Goal: Information Seeking & Learning: Learn about a topic

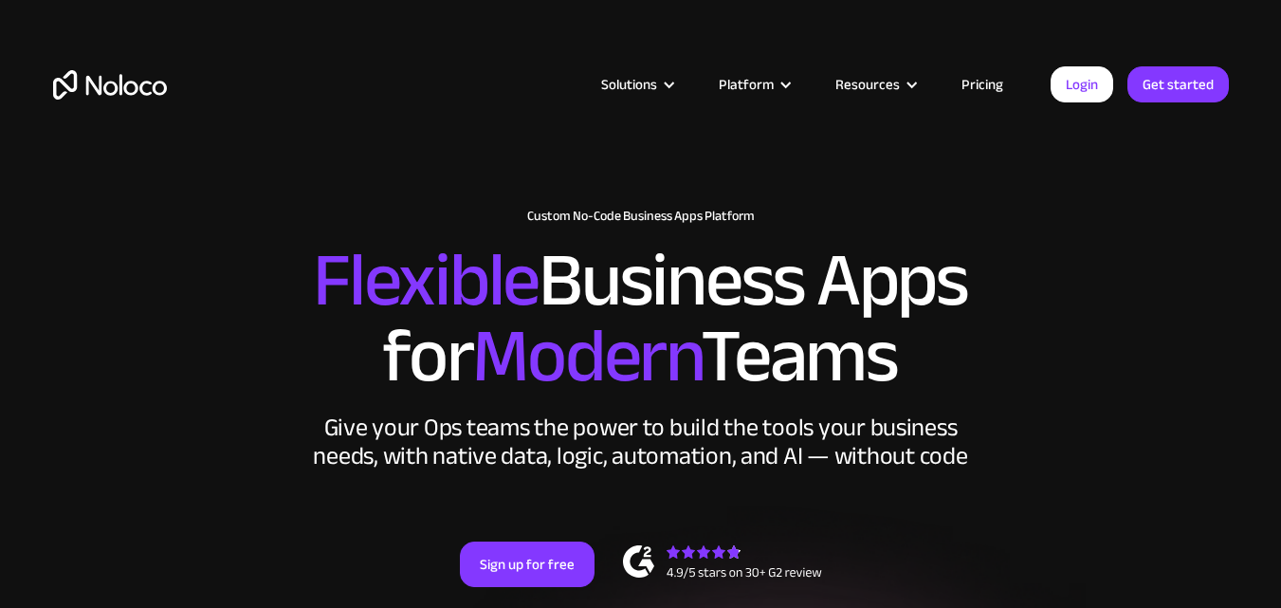
click at [971, 82] on link "Pricing" at bounding box center [982, 84] width 89 height 25
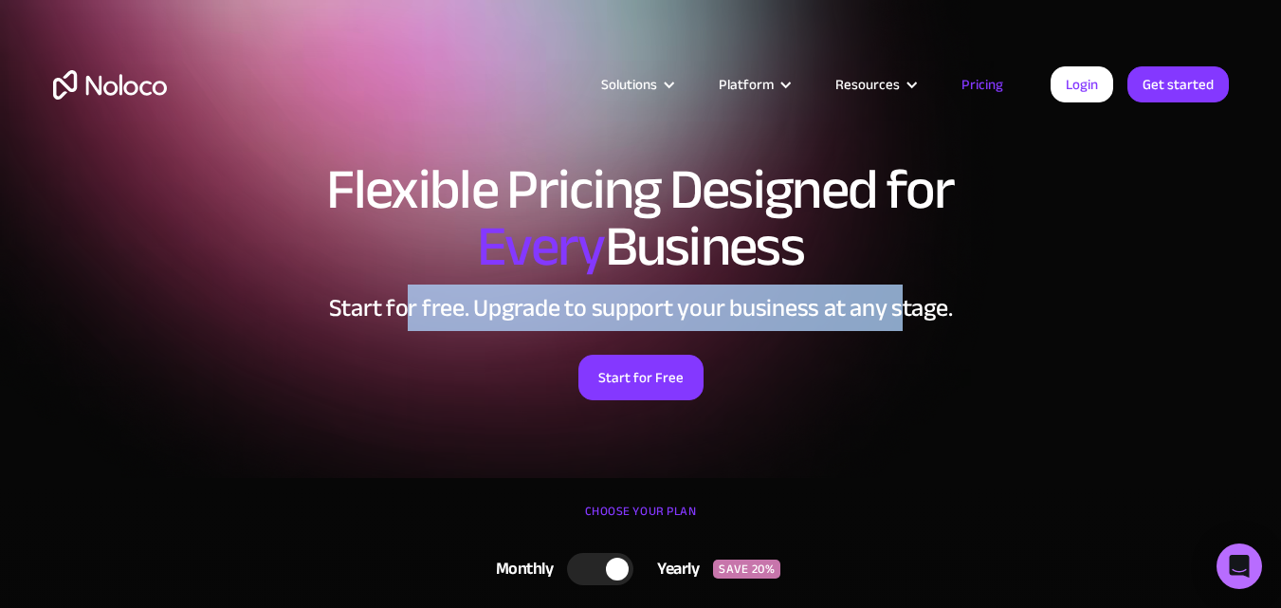
drag, startPoint x: 411, startPoint y: 302, endPoint x: 900, endPoint y: 276, distance: 489.0
click at [900, 276] on div "Flexible Pricing Designed for Every Business Start for free. Upgrade to support…" at bounding box center [641, 299] width 1214 height 315
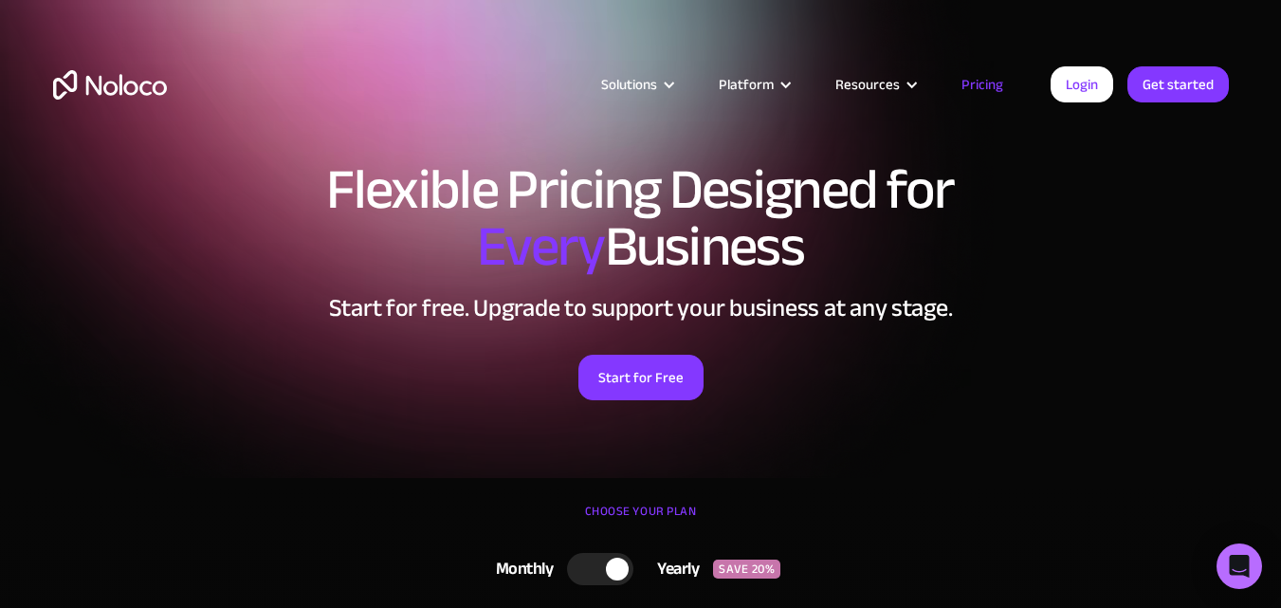
click at [956, 298] on h2 "Start for free. Upgrade to support your business at any stage." at bounding box center [641, 308] width 1176 height 28
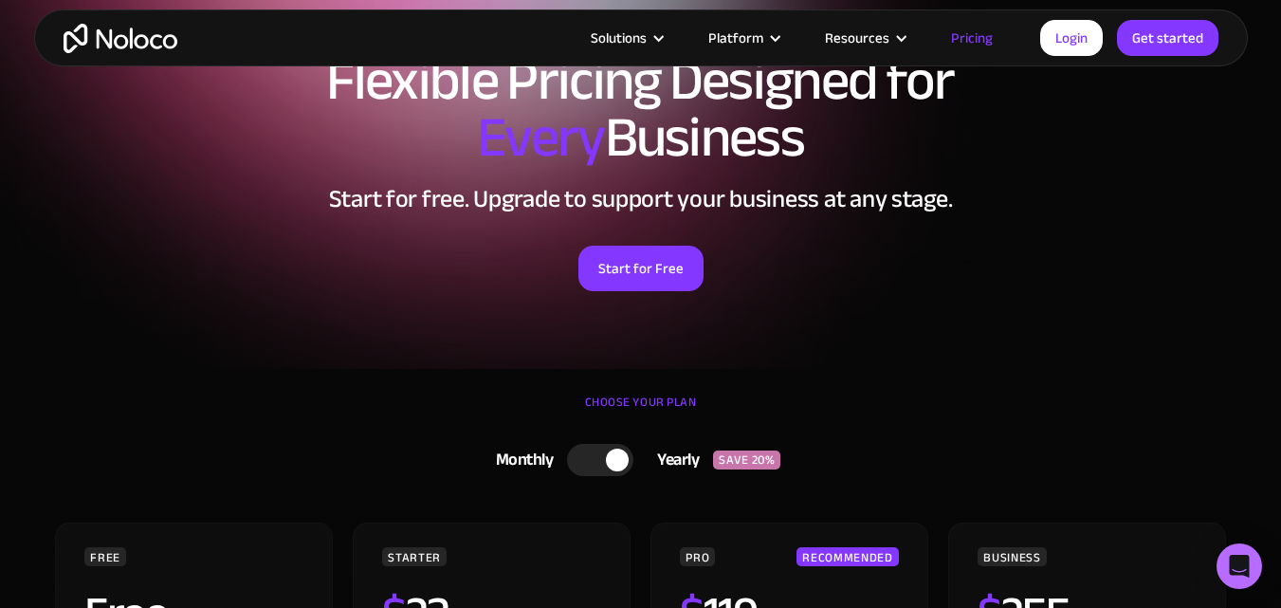
scroll to position [284, 0]
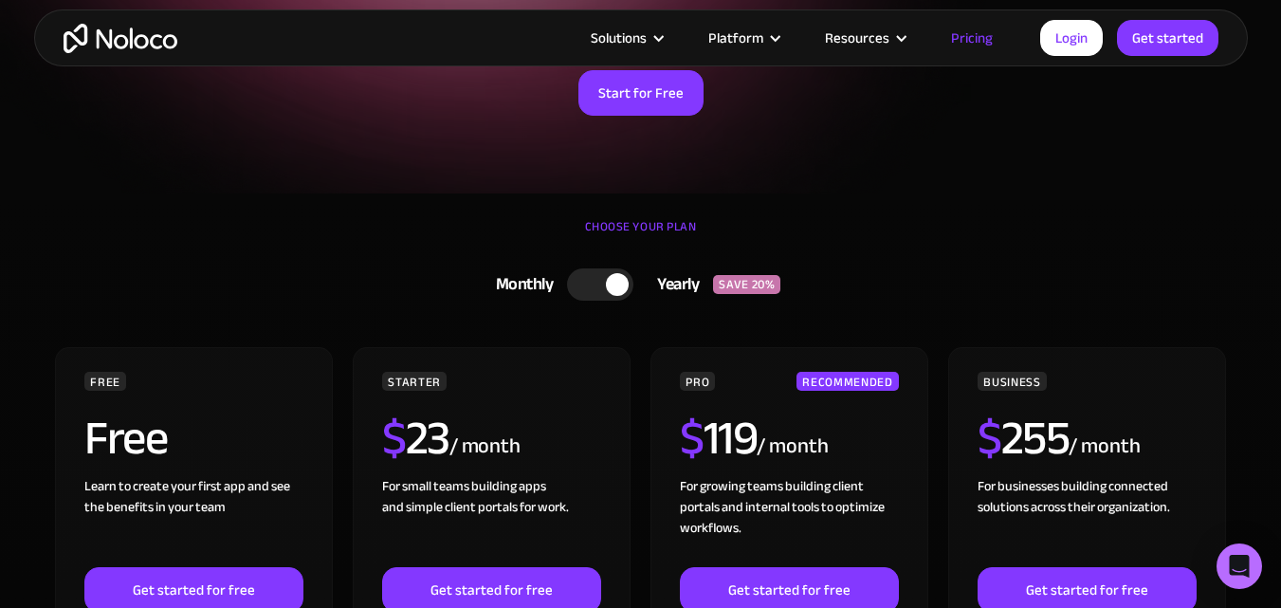
click at [596, 293] on div at bounding box center [600, 284] width 66 height 32
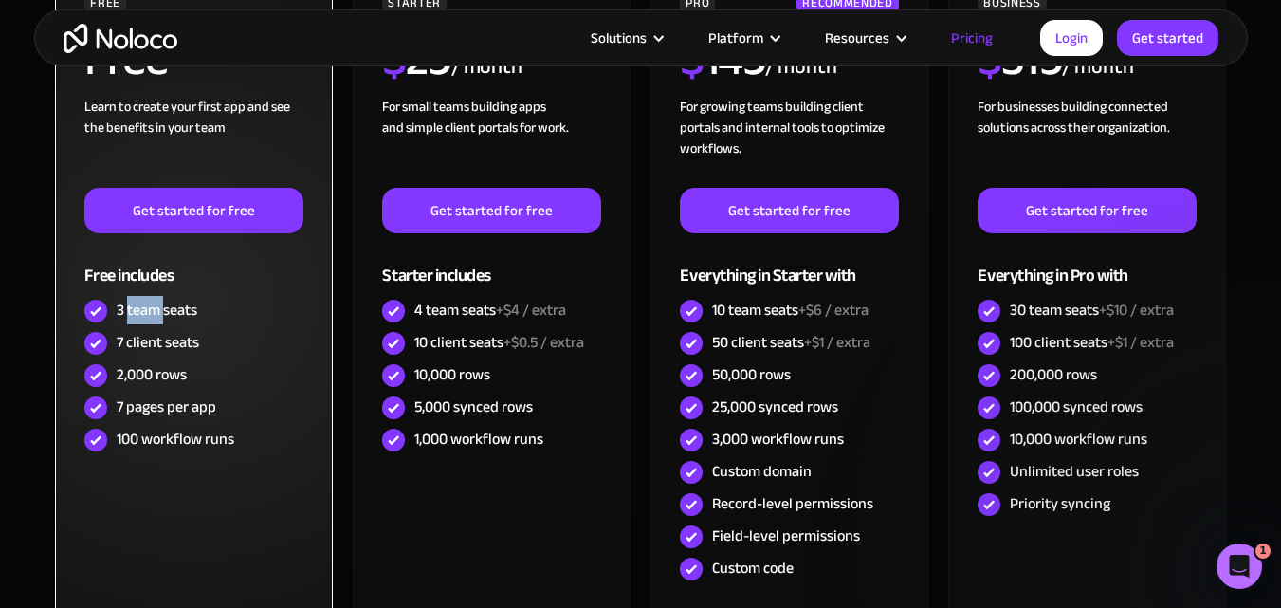
scroll to position [0, 0]
drag, startPoint x: 126, startPoint y: 311, endPoint x: 164, endPoint y: 314, distance: 38.0
click at [164, 314] on div "3 team seats" at bounding box center [157, 310] width 81 height 21
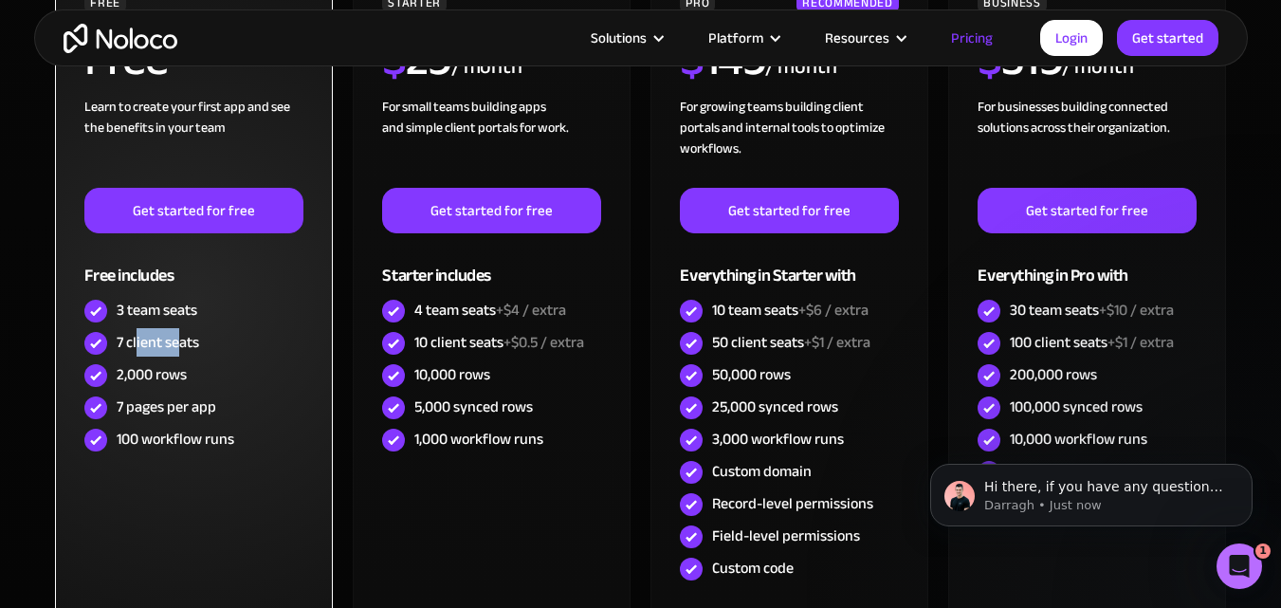
drag, startPoint x: 137, startPoint y: 345, endPoint x: 176, endPoint y: 345, distance: 38.9
click at [176, 345] on div "7 client seats" at bounding box center [158, 342] width 82 height 21
drag, startPoint x: 137, startPoint y: 378, endPoint x: 163, endPoint y: 380, distance: 25.7
click at [163, 378] on div "2,000 rows" at bounding box center [152, 374] width 70 height 21
drag, startPoint x: 145, startPoint y: 412, endPoint x: 190, endPoint y: 411, distance: 44.6
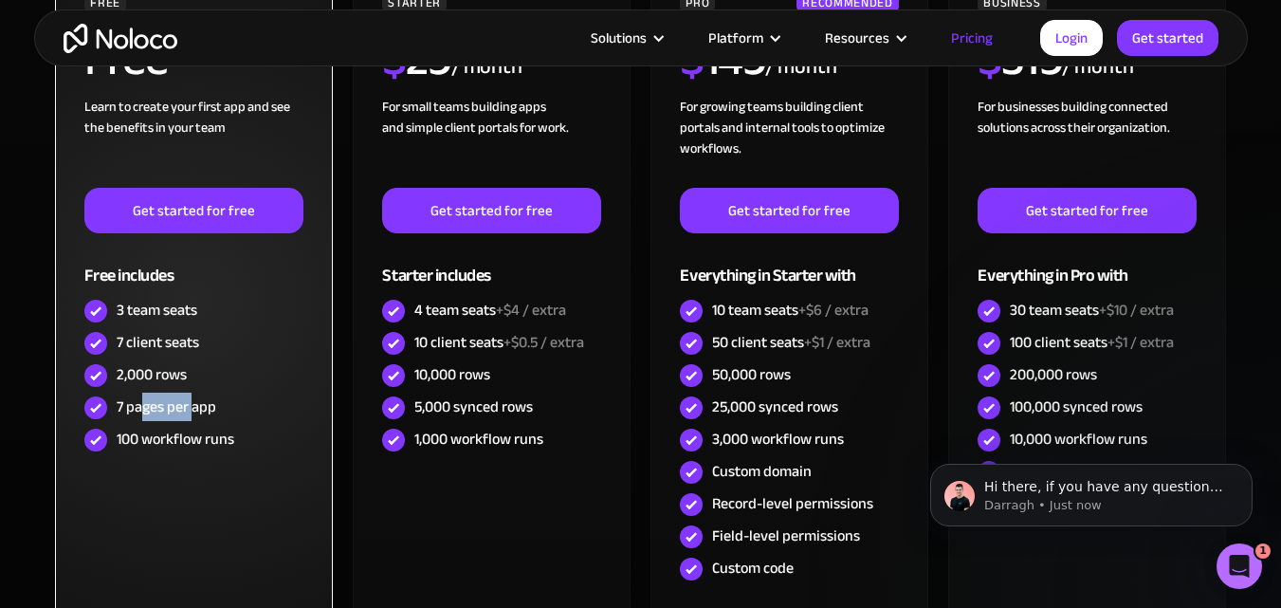
click at [191, 409] on div "7 pages per app" at bounding box center [167, 406] width 100 height 21
drag, startPoint x: 138, startPoint y: 442, endPoint x: 248, endPoint y: 447, distance: 110.1
click at [248, 447] on div "100 workflow runs" at bounding box center [193, 440] width 218 height 32
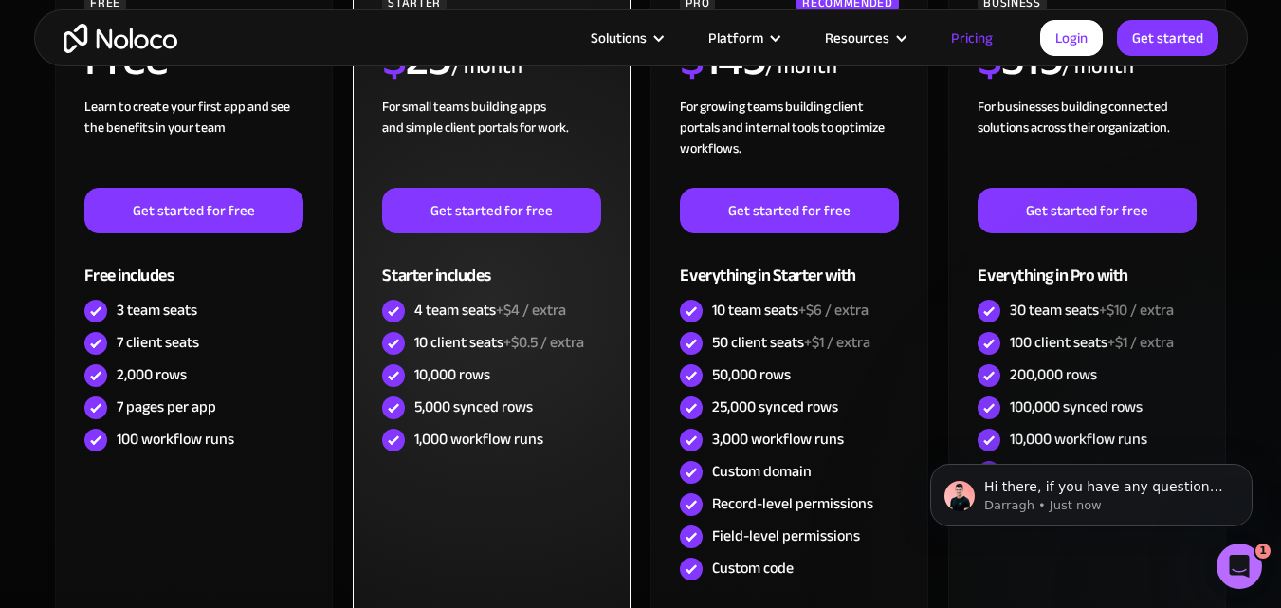
click at [466, 347] on div "10 client seats +$0.5 / extra" at bounding box center [499, 342] width 170 height 21
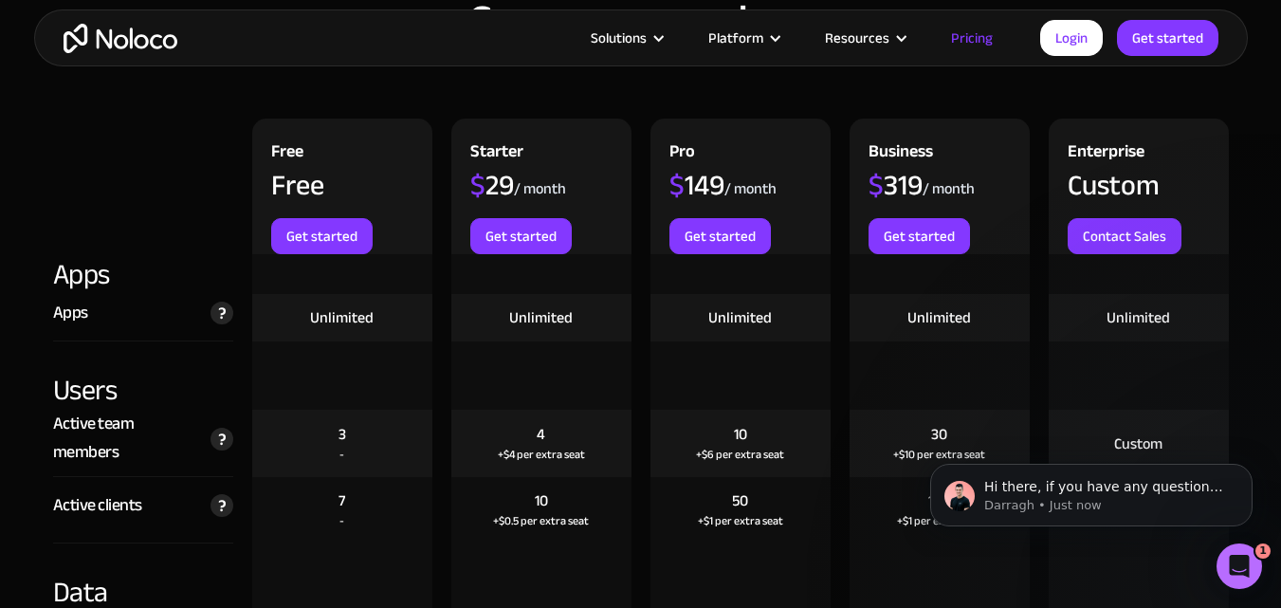
scroll to position [2086, 0]
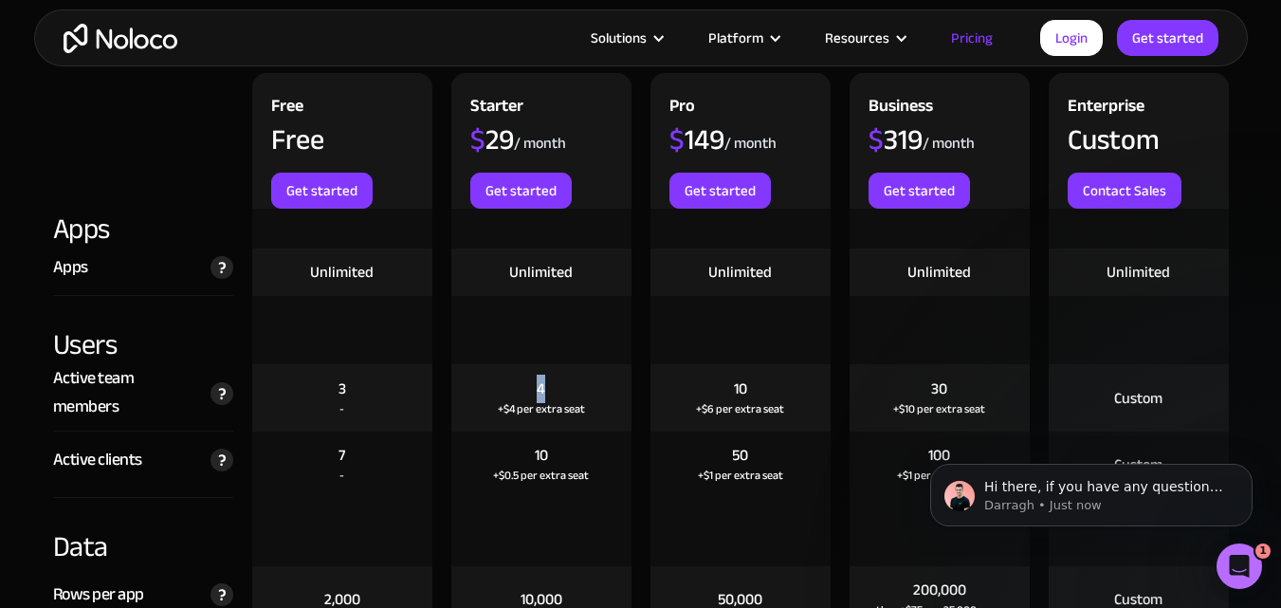
click at [545, 389] on div "4 +$4 per extra seat" at bounding box center [541, 397] width 180 height 67
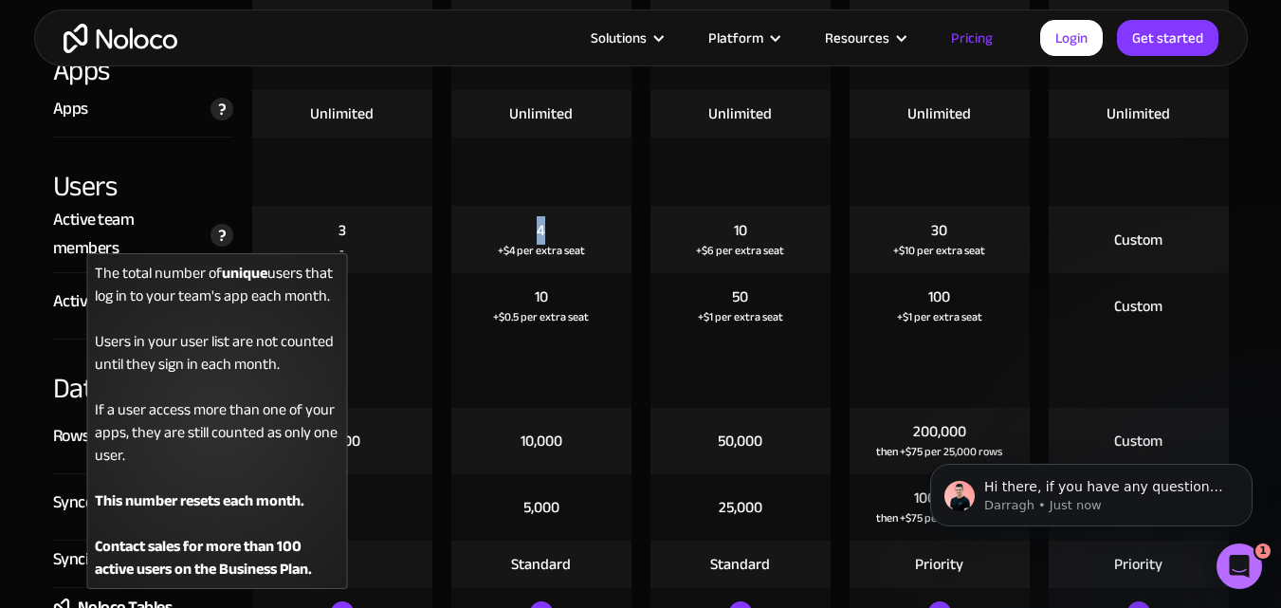
scroll to position [2276, 0]
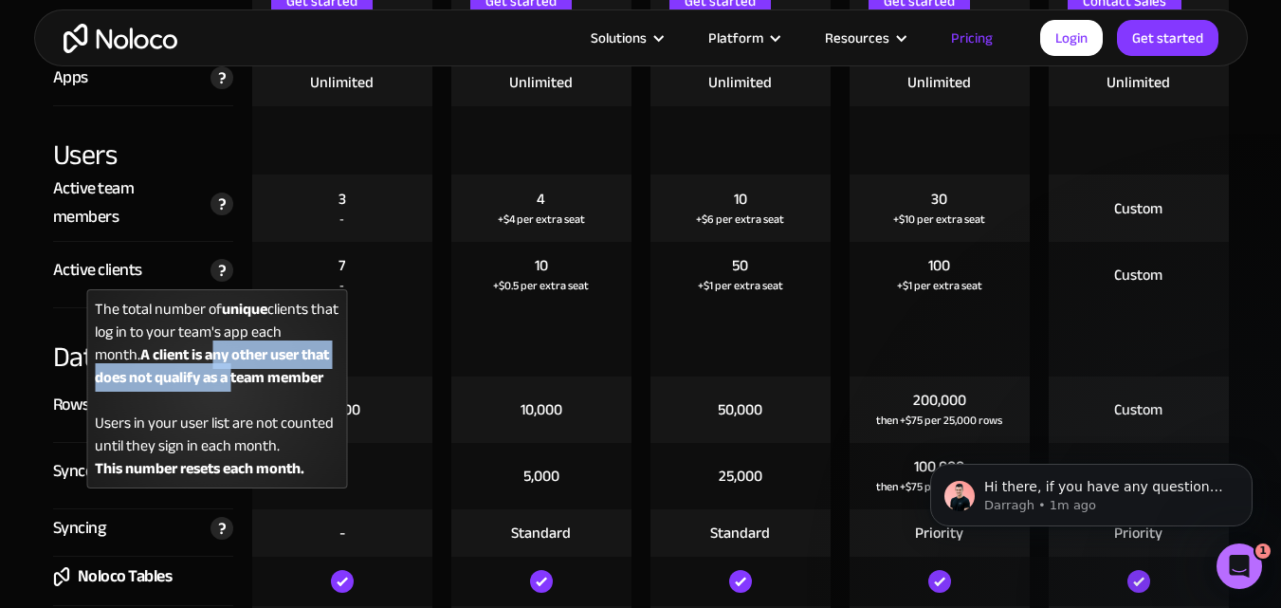
drag, startPoint x: 211, startPoint y: 354, endPoint x: 235, endPoint y: 379, distance: 34.9
click at [235, 379] on strong "A client is any other user that does not qualify as a team member" at bounding box center [212, 365] width 234 height 51
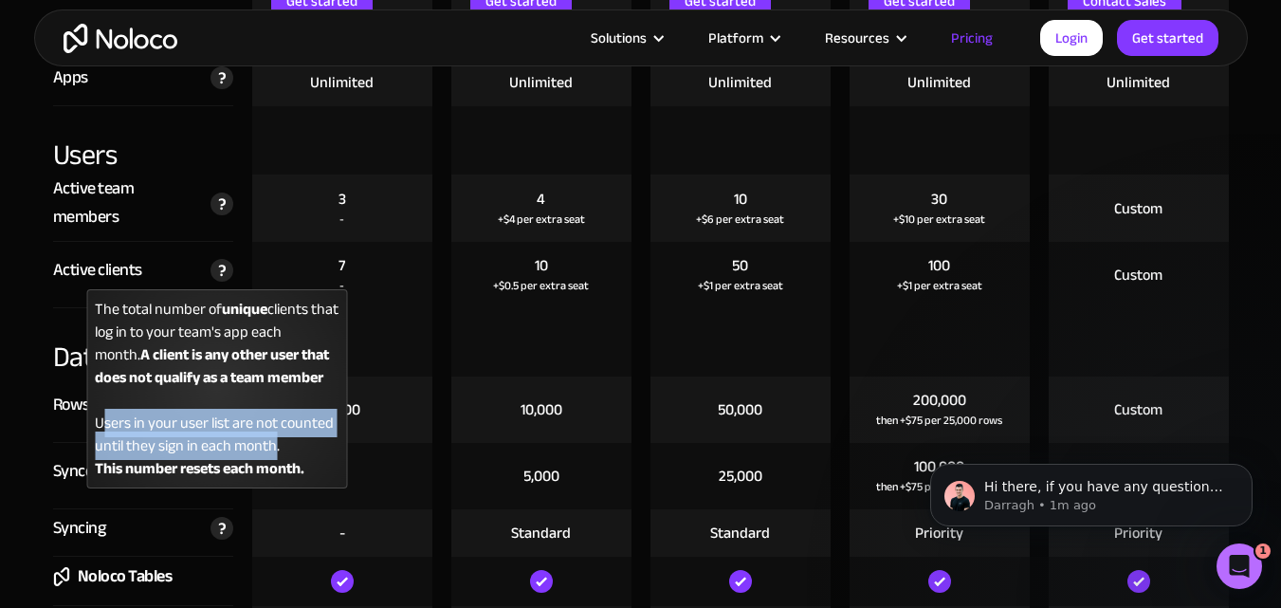
drag, startPoint x: 101, startPoint y: 421, endPoint x: 272, endPoint y: 446, distance: 173.4
click at [272, 446] on div "The total number of unique clients that log in to your team's app each month. A…" at bounding box center [216, 388] width 261 height 199
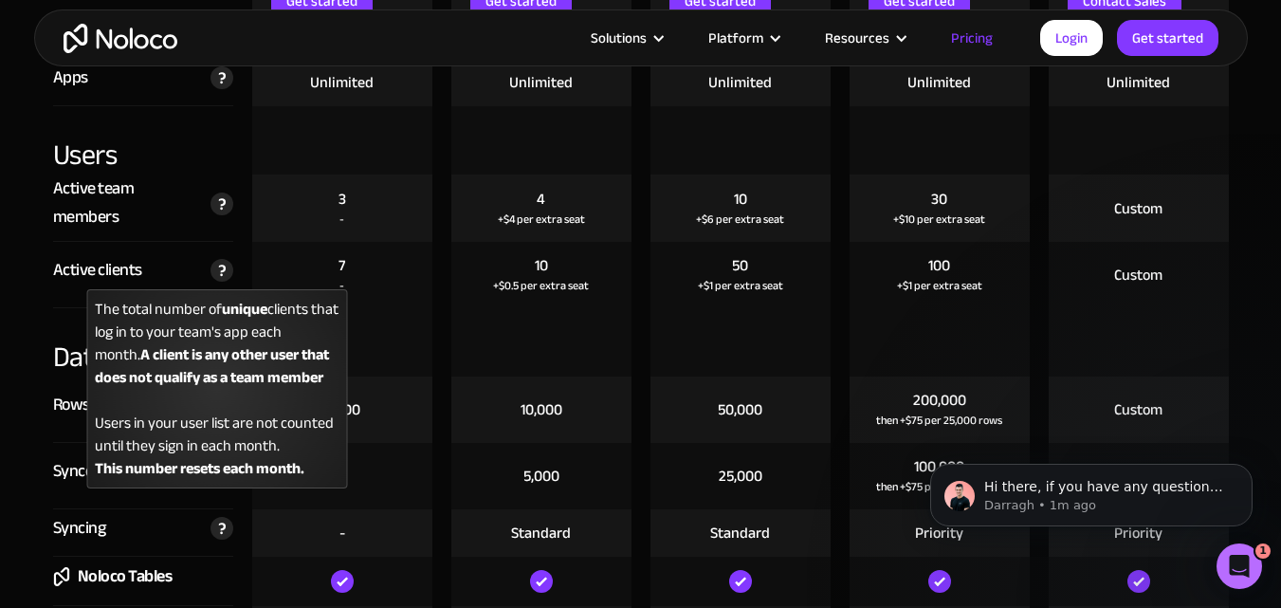
click at [285, 443] on div "The total number of unique clients that log in to your team's app each month. A…" at bounding box center [216, 388] width 261 height 199
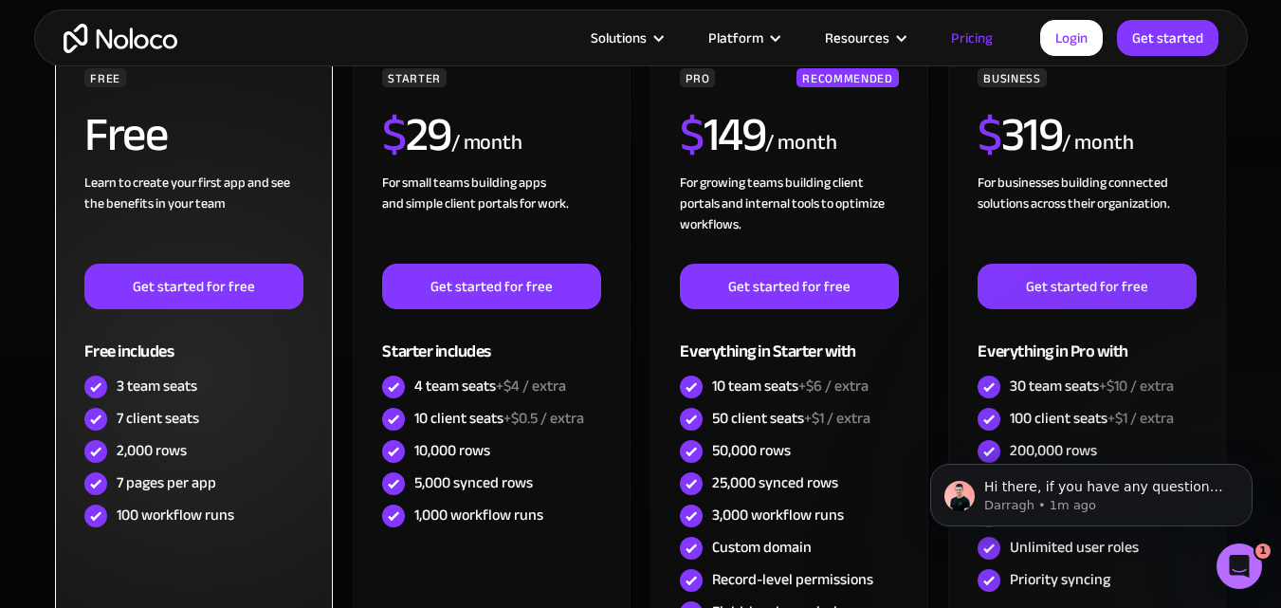
scroll to position [569, 0]
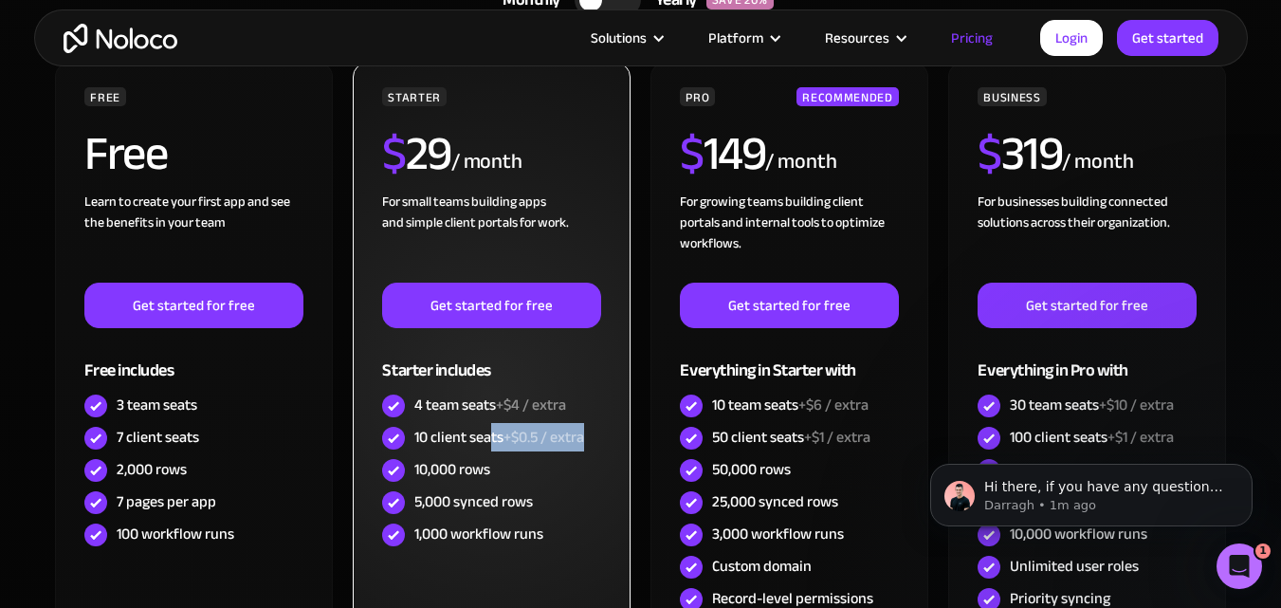
drag, startPoint x: 490, startPoint y: 440, endPoint x: 588, endPoint y: 438, distance: 97.7
click at [588, 438] on div "10 client seats +$0.5 / extra" at bounding box center [491, 438] width 218 height 32
click at [566, 432] on span "+$0.5 / extra" at bounding box center [543, 437] width 81 height 28
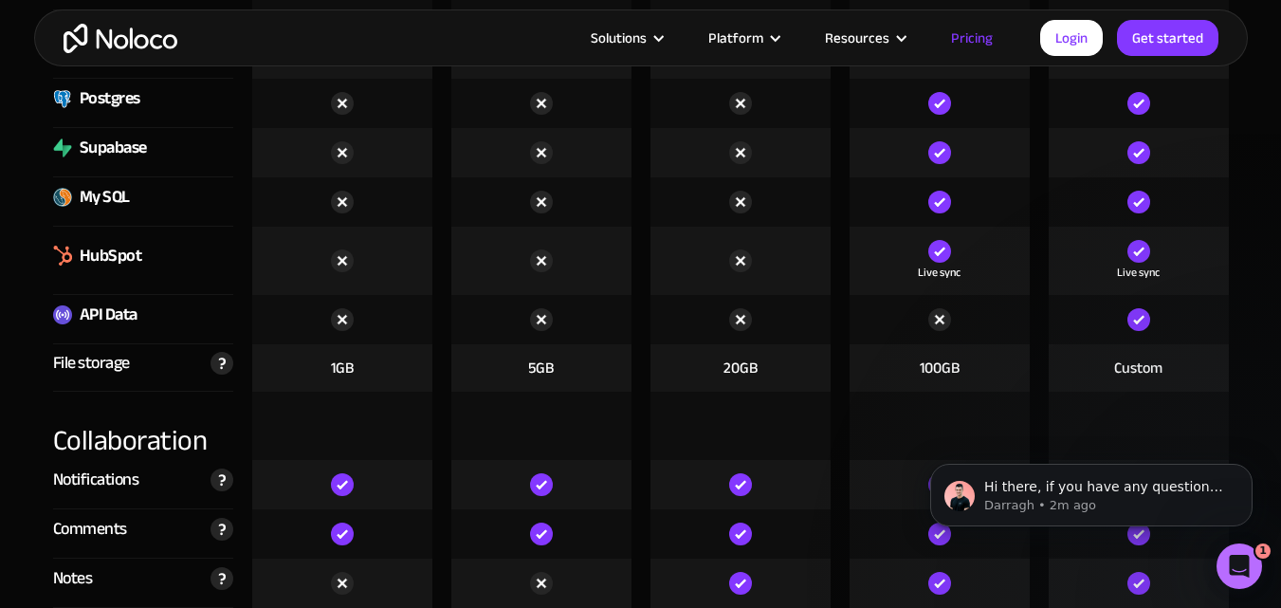
scroll to position [3129, 0]
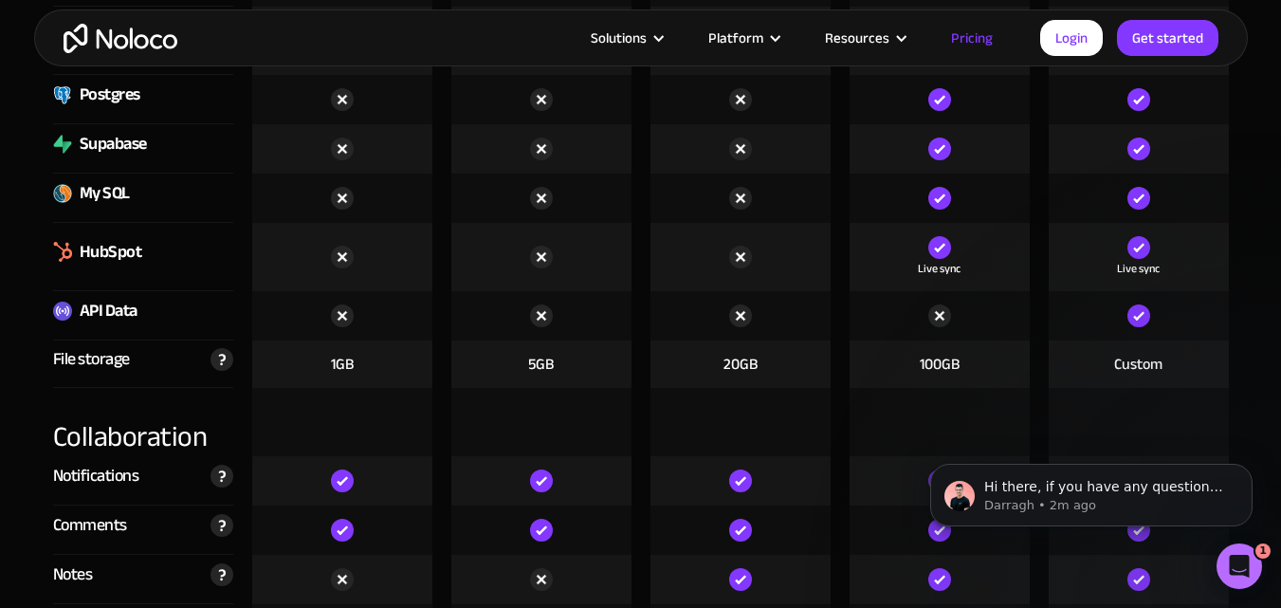
click at [109, 318] on div "API Data" at bounding box center [109, 311] width 58 height 28
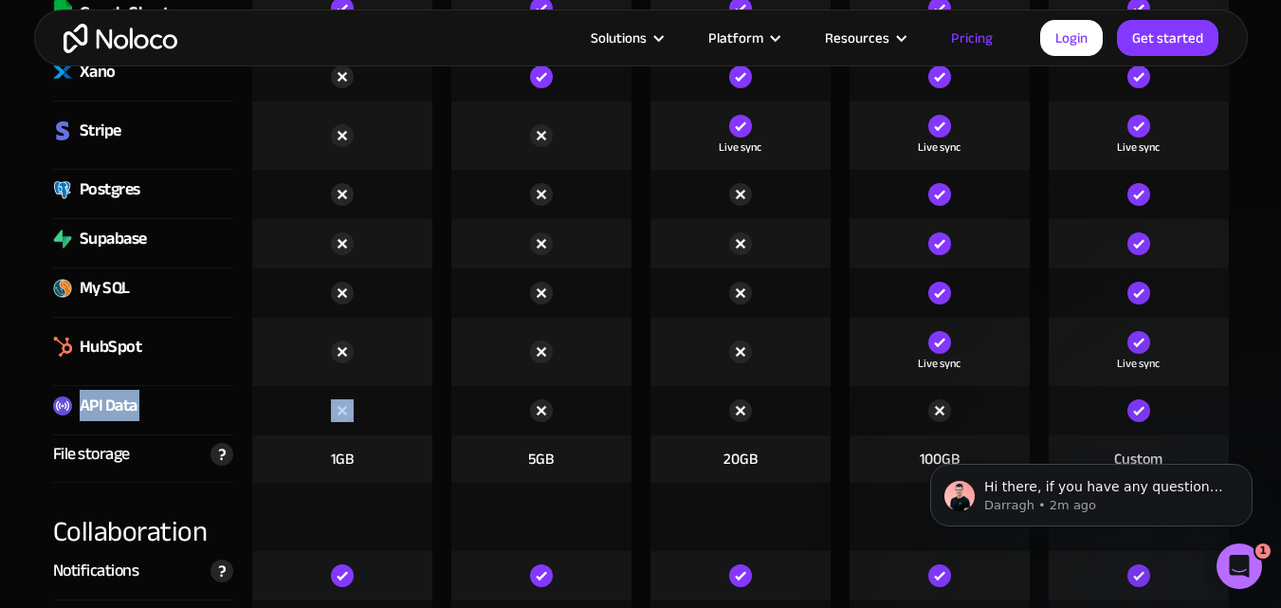
scroll to position [2750, 0]
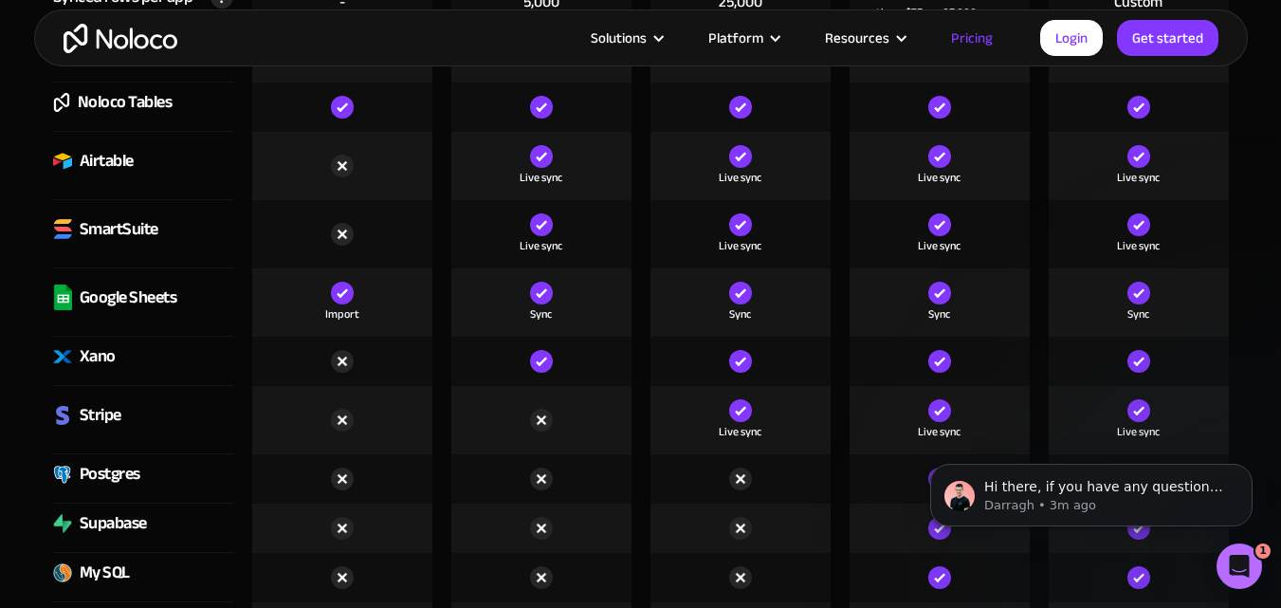
click at [331, 309] on div "Import" at bounding box center [342, 313] width 34 height 19
click at [393, 326] on div "Import" at bounding box center [342, 302] width 180 height 68
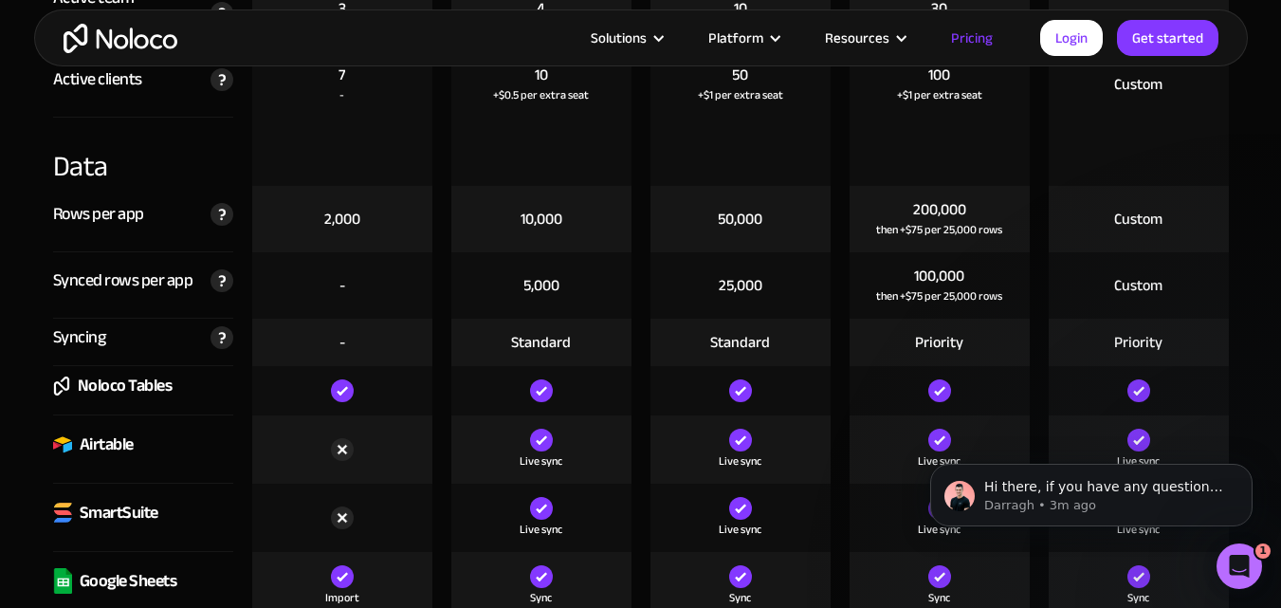
scroll to position [2465, 0]
click at [354, 283] on div "-" at bounding box center [342, 286] width 180 height 66
click at [339, 283] on div "-" at bounding box center [342, 286] width 6 height 21
click at [339, 284] on div "-" at bounding box center [342, 286] width 6 height 21
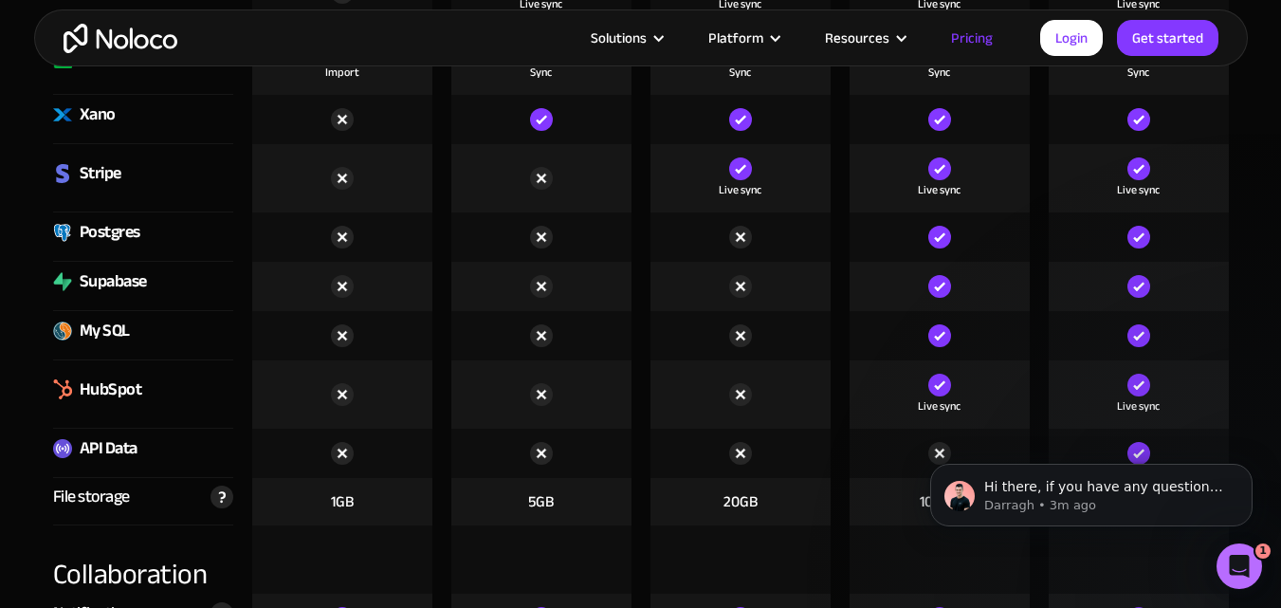
scroll to position [3224, 0]
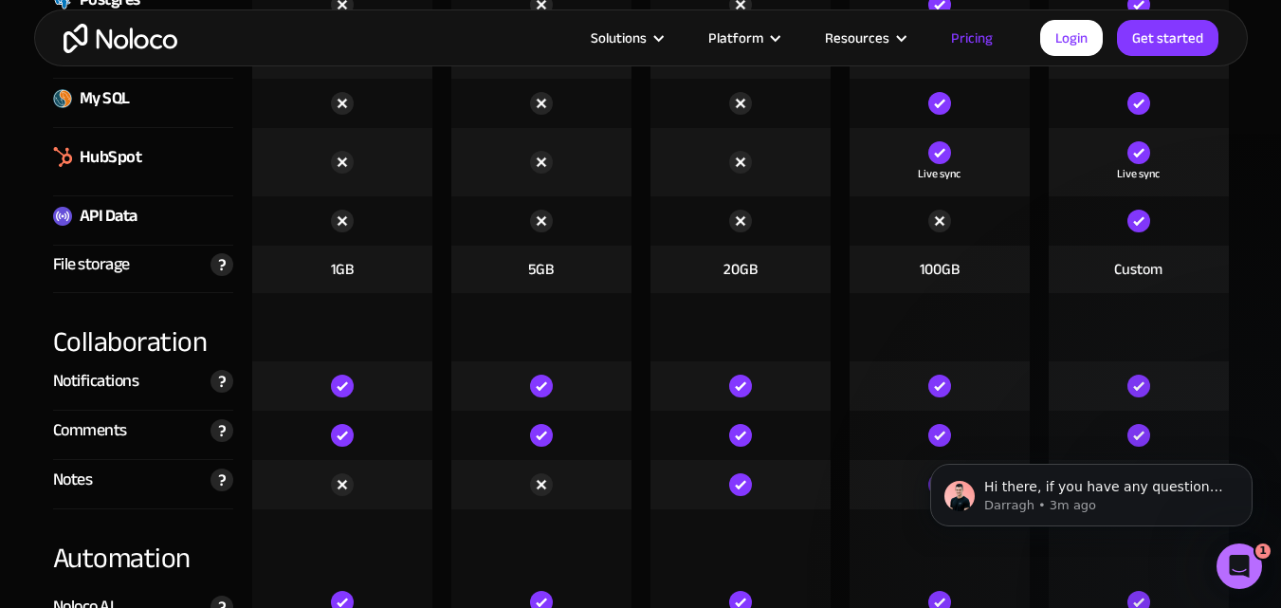
click at [529, 299] on div at bounding box center [541, 327] width 180 height 68
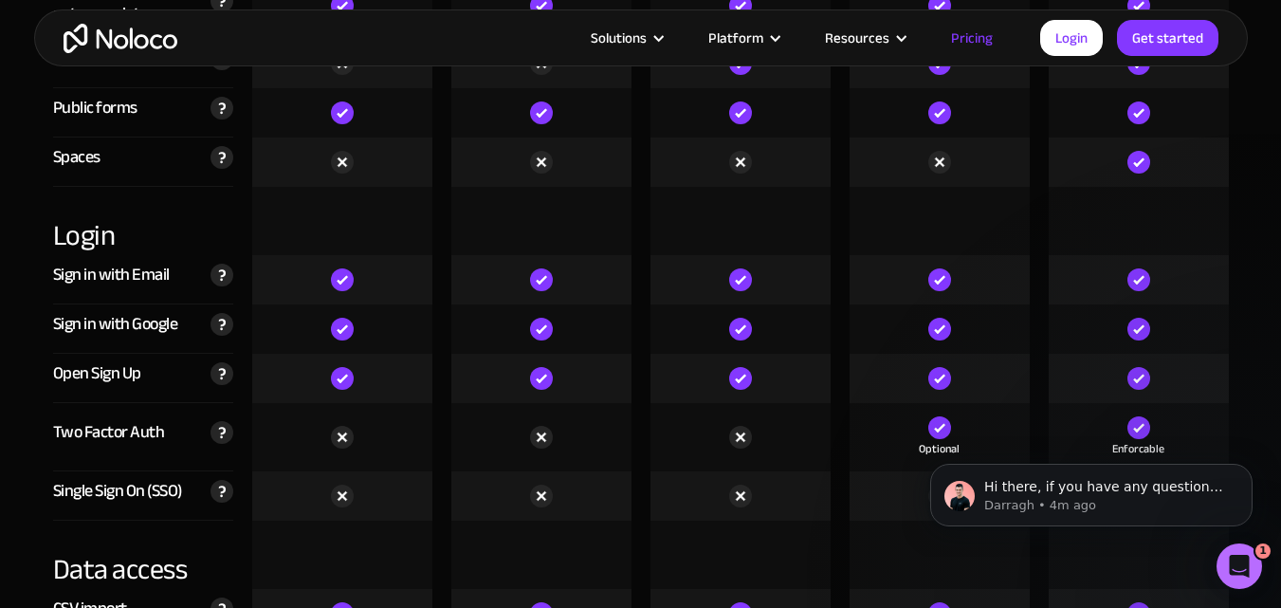
scroll to position [5973, 0]
